Goal: Task Accomplishment & Management: Manage account settings

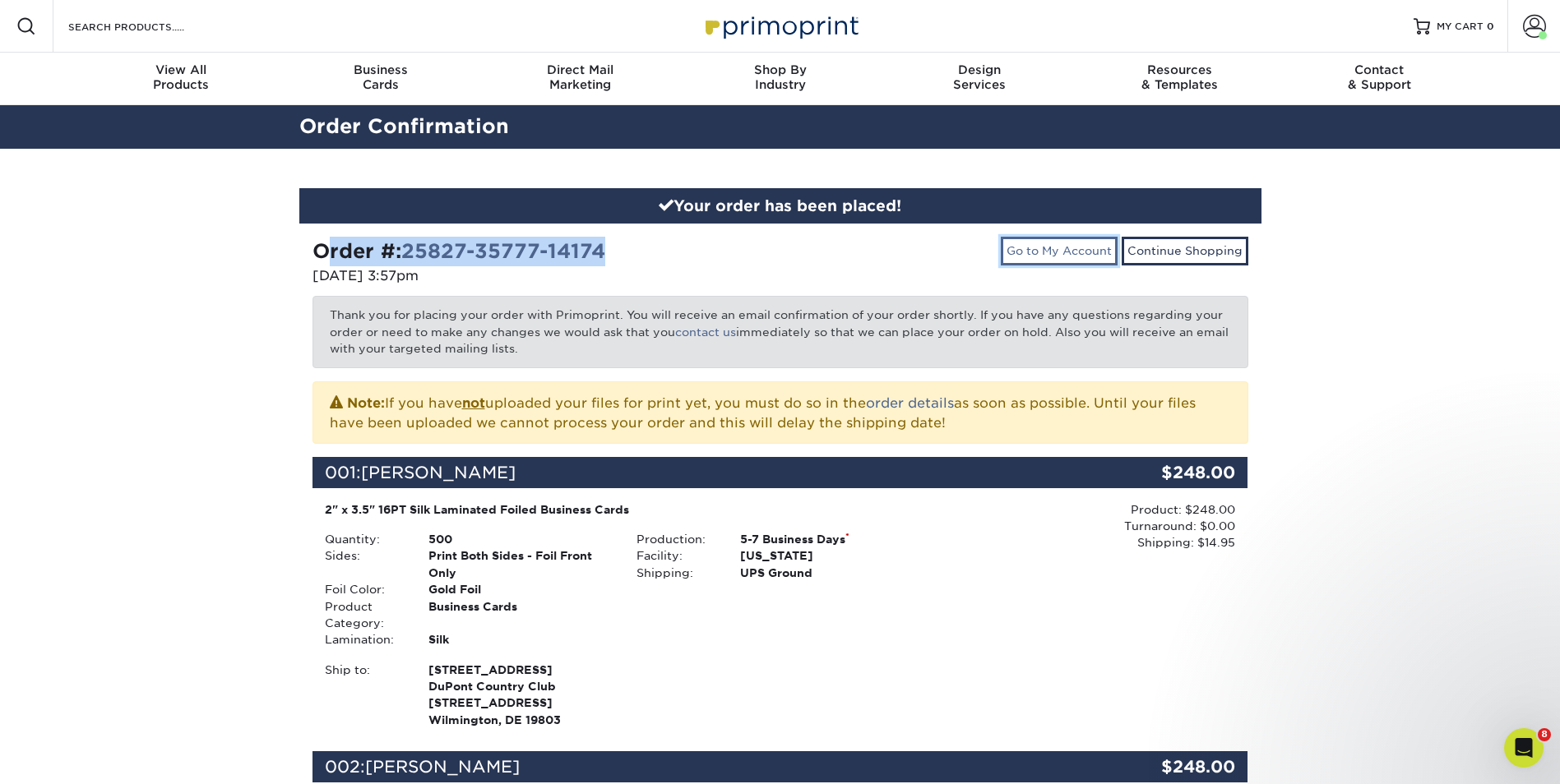
click at [1049, 249] on link "Go to My Account" at bounding box center [1059, 250] width 116 height 28
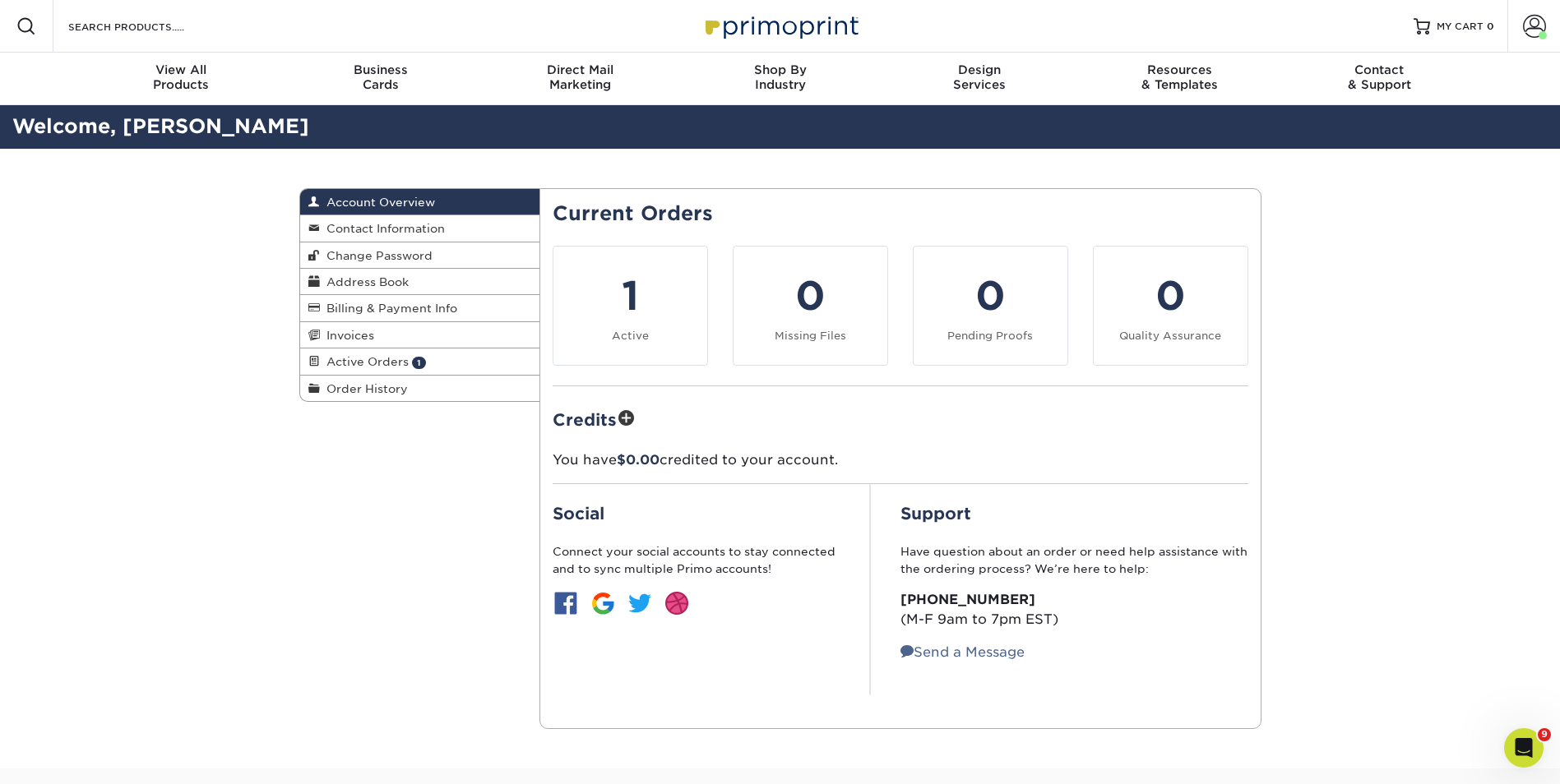
drag, startPoint x: 1449, startPoint y: 251, endPoint x: 1475, endPoint y: 214, distance: 45.2
click at [1448, 250] on div "Account Overview Account Overview Contact Information Change Password Address B…" at bounding box center [780, 459] width 1560 height 620
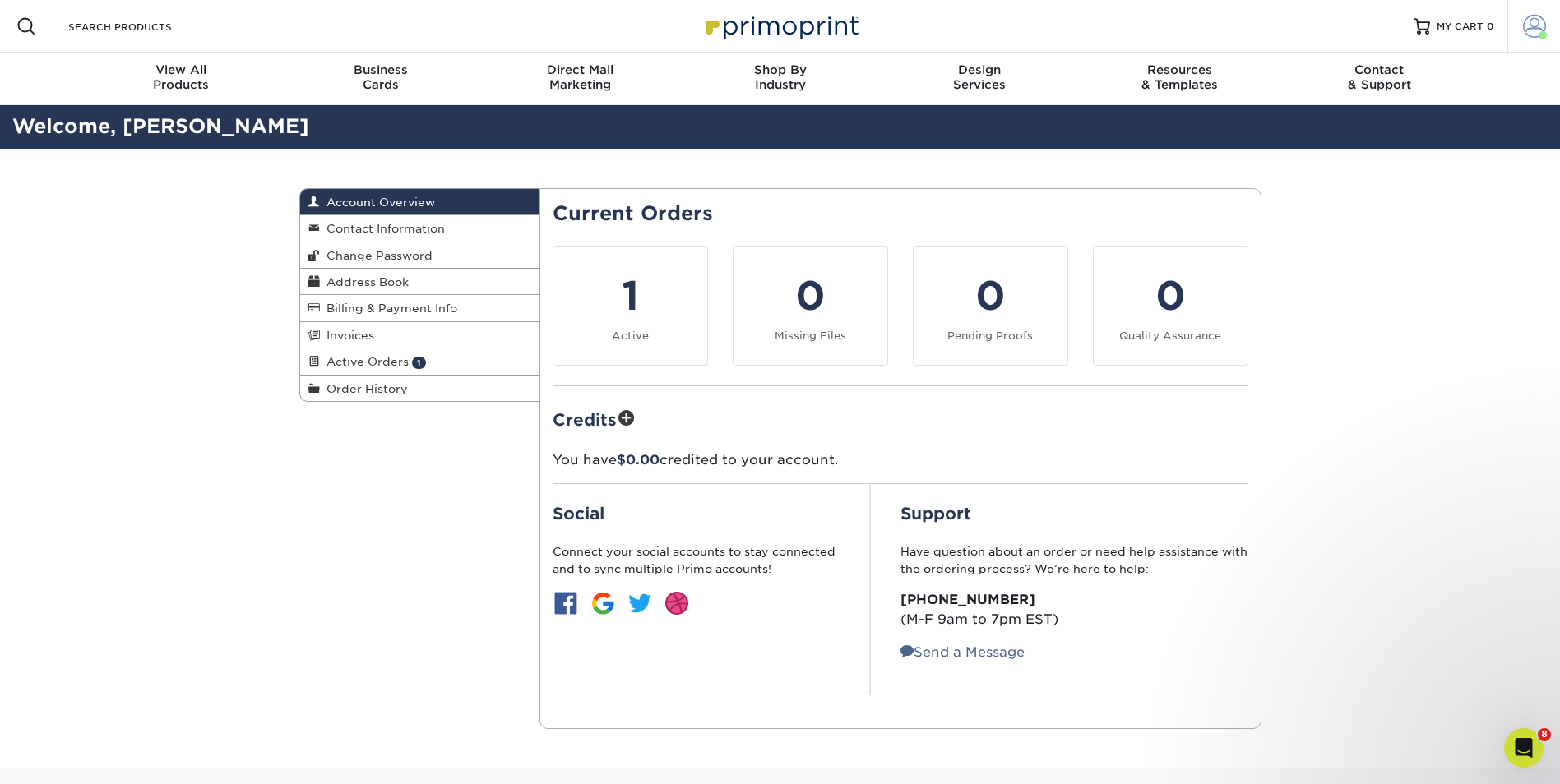
click at [1532, 30] on span at bounding box center [1534, 27] width 23 height 23
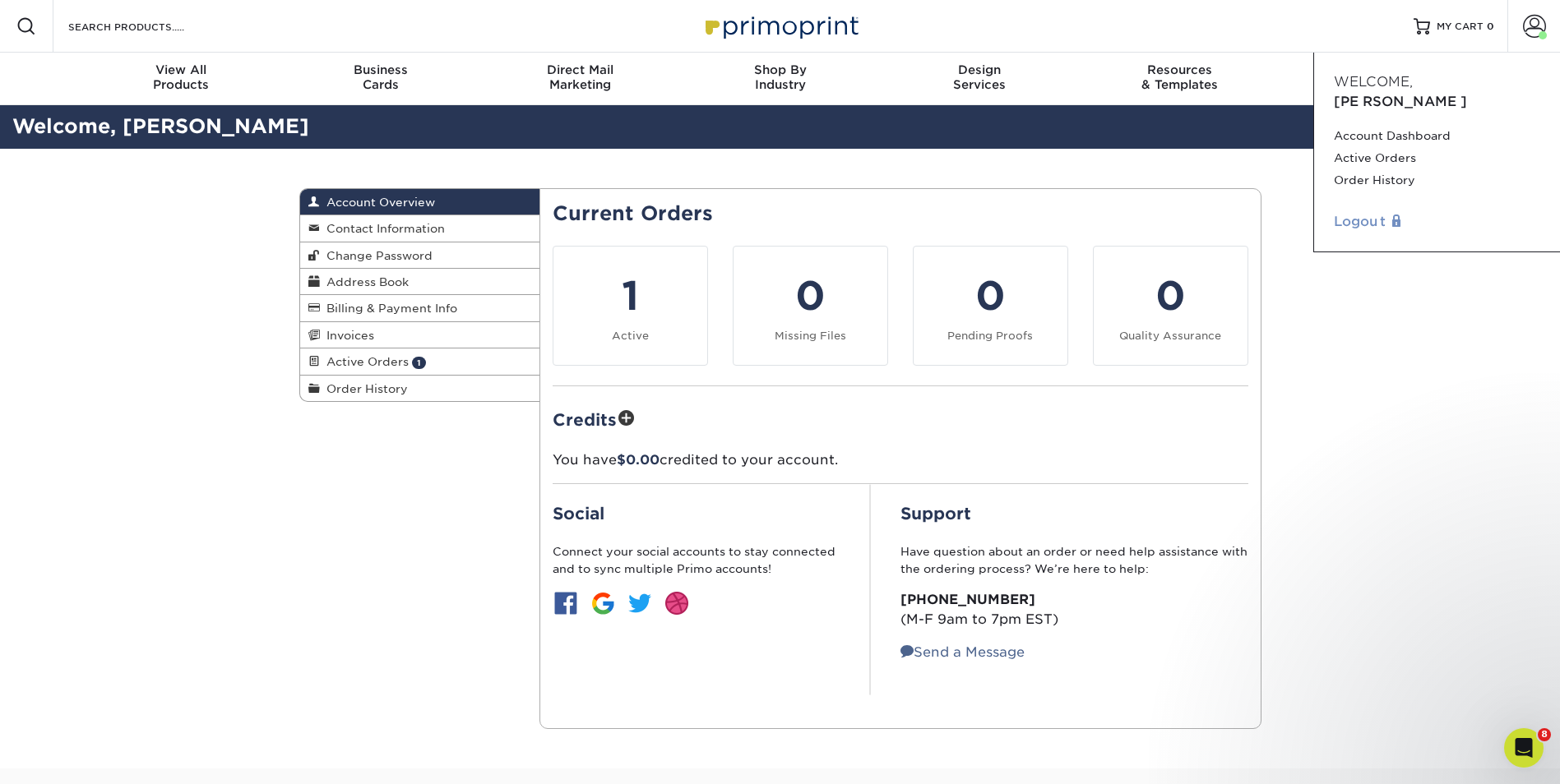
click at [1340, 212] on link "Logout" at bounding box center [1436, 222] width 207 height 20
